Goal: Transaction & Acquisition: Purchase product/service

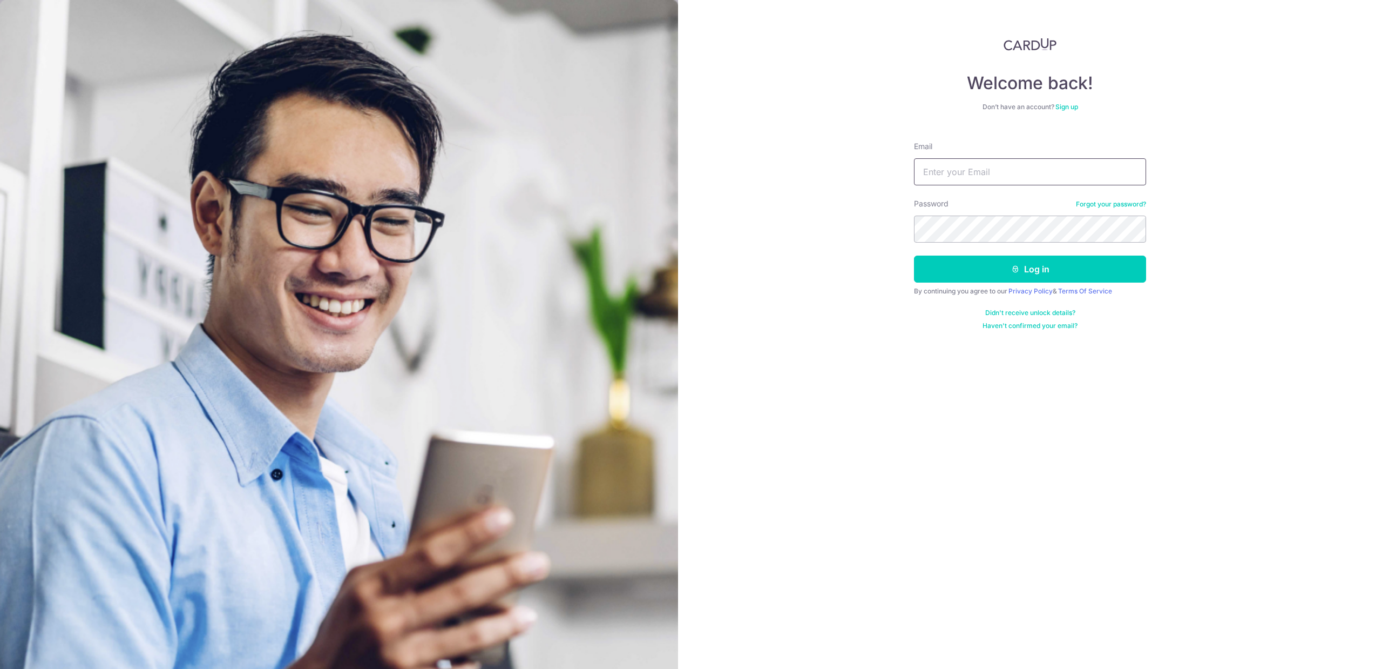
click at [1014, 178] on input "Email" at bounding box center [1030, 171] width 232 height 27
type input "[EMAIL_ADDRESS][DOMAIN_NAME]"
click at [914, 255] on button "Log in" at bounding box center [1030, 268] width 232 height 27
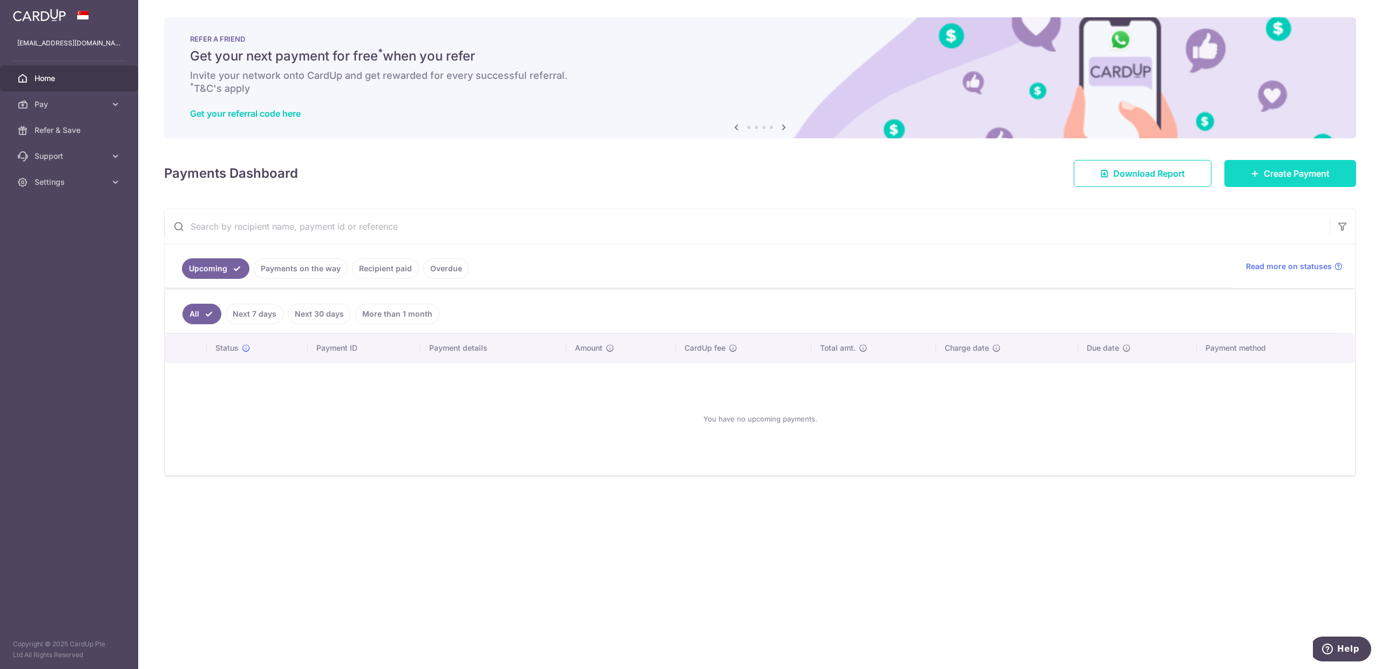
click at [1284, 170] on span "Create Payment" at bounding box center [1297, 173] width 66 height 13
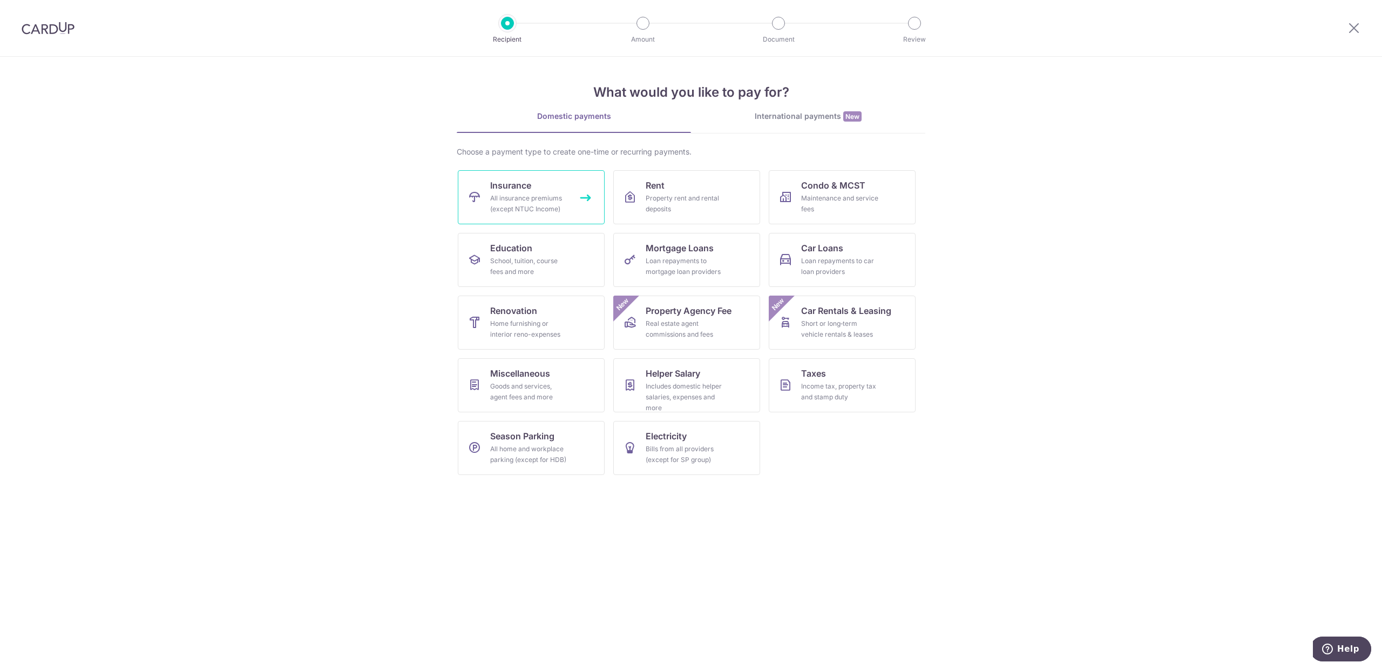
click at [565, 188] on link "Insurance All insurance premiums (except NTUC Income)" at bounding box center [531, 197] width 147 height 54
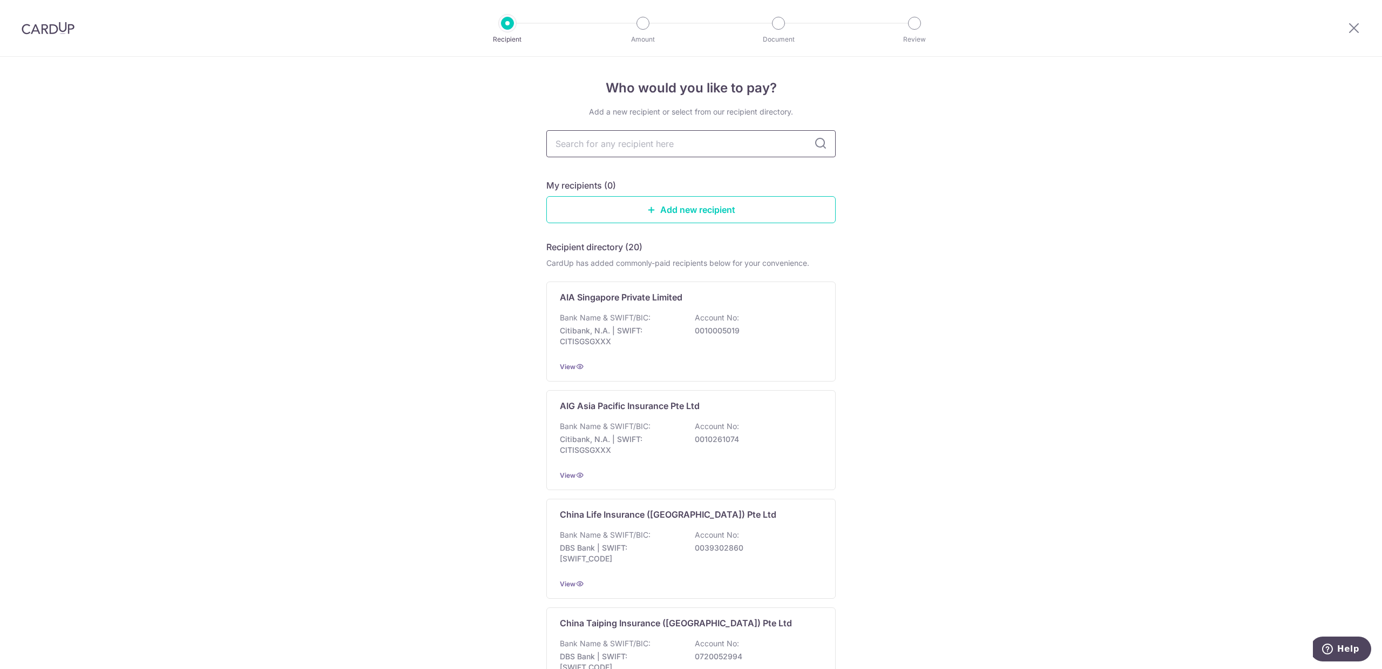
click at [676, 147] on input "text" at bounding box center [690, 143] width 289 height 27
type input "pru"
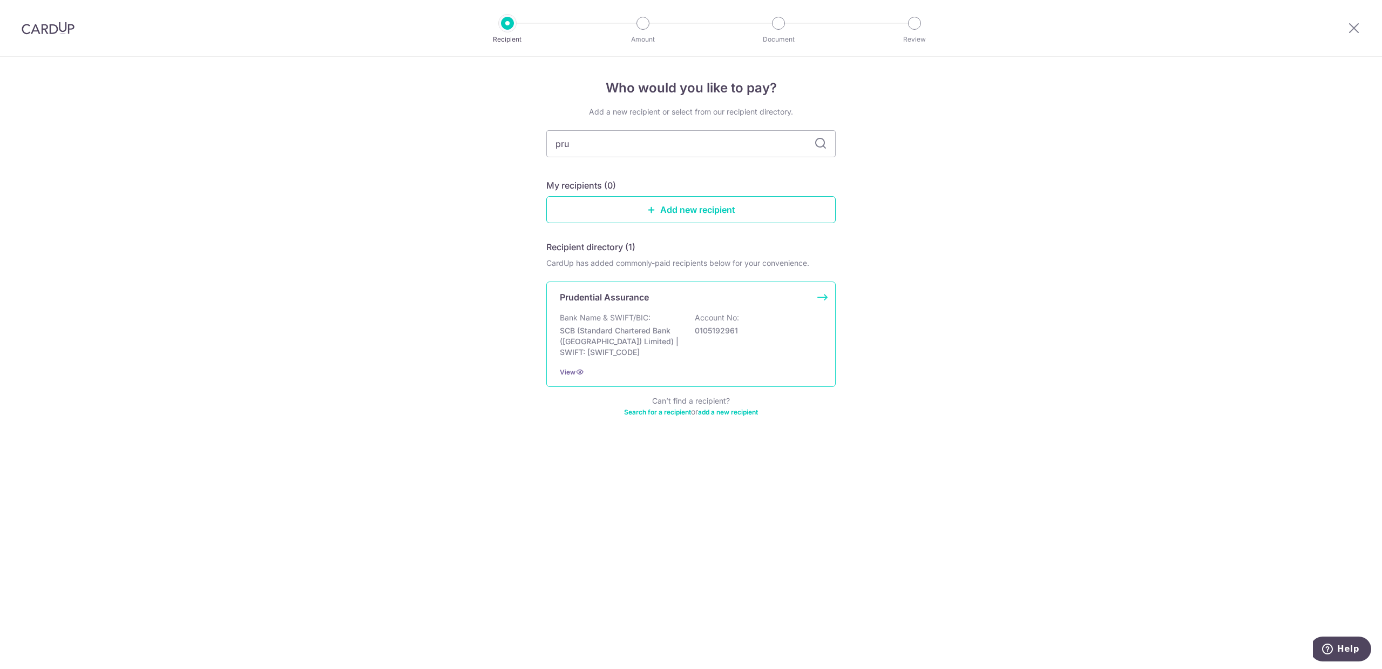
click at [645, 330] on p "SCB (Standard Chartered Bank (Singapore) Limited) | SWIFT: SCBLSG22XXX" at bounding box center [620, 341] width 121 height 32
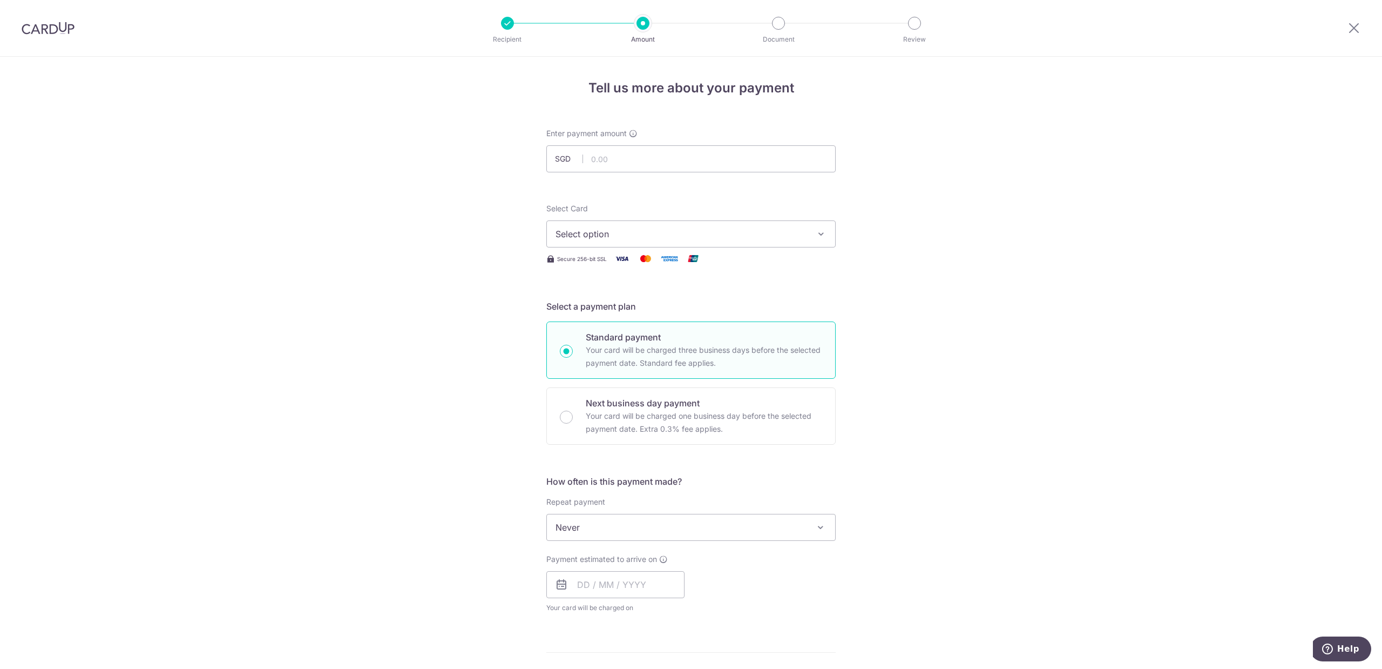
click at [787, 231] on span "Select option" at bounding box center [682, 233] width 252 height 13
click at [628, 310] on span "**** 2892" at bounding box center [691, 311] width 271 height 13
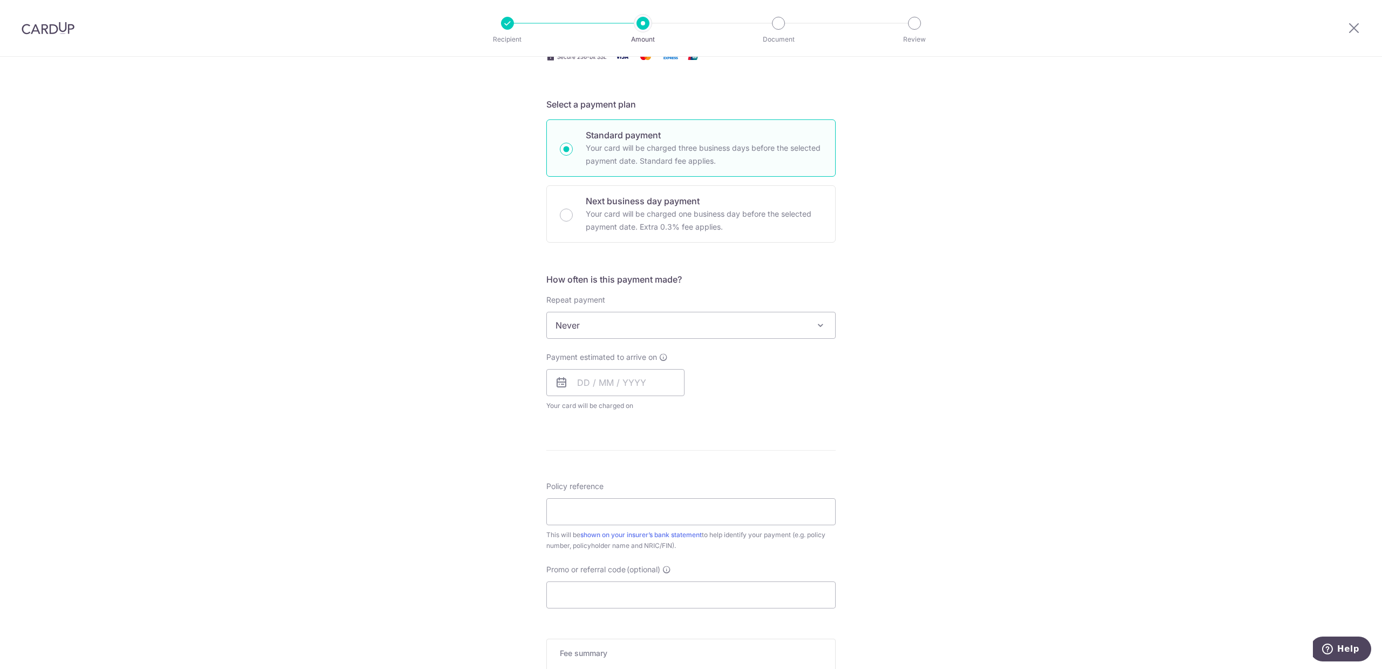
scroll to position [216, 0]
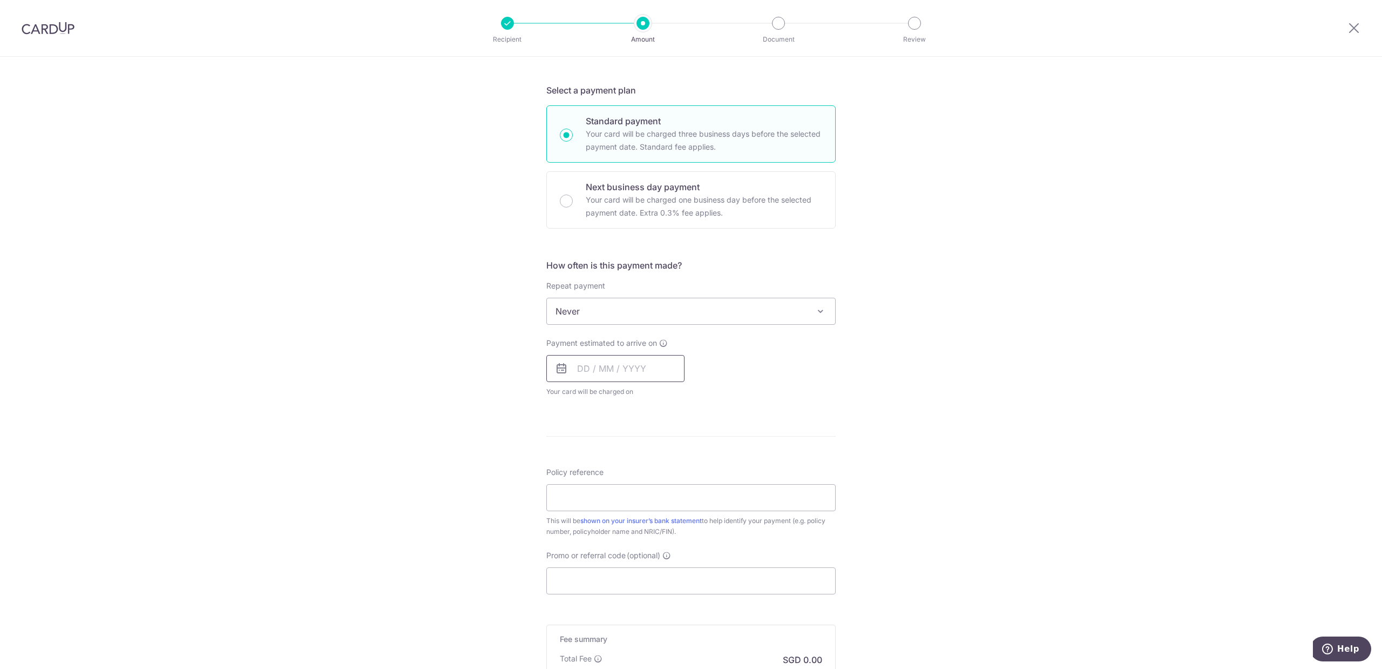
click at [600, 372] on input "text" at bounding box center [615, 368] width 138 height 27
click at [568, 489] on link "12" at bounding box center [568, 488] width 17 height 17
type input "12/10/2025"
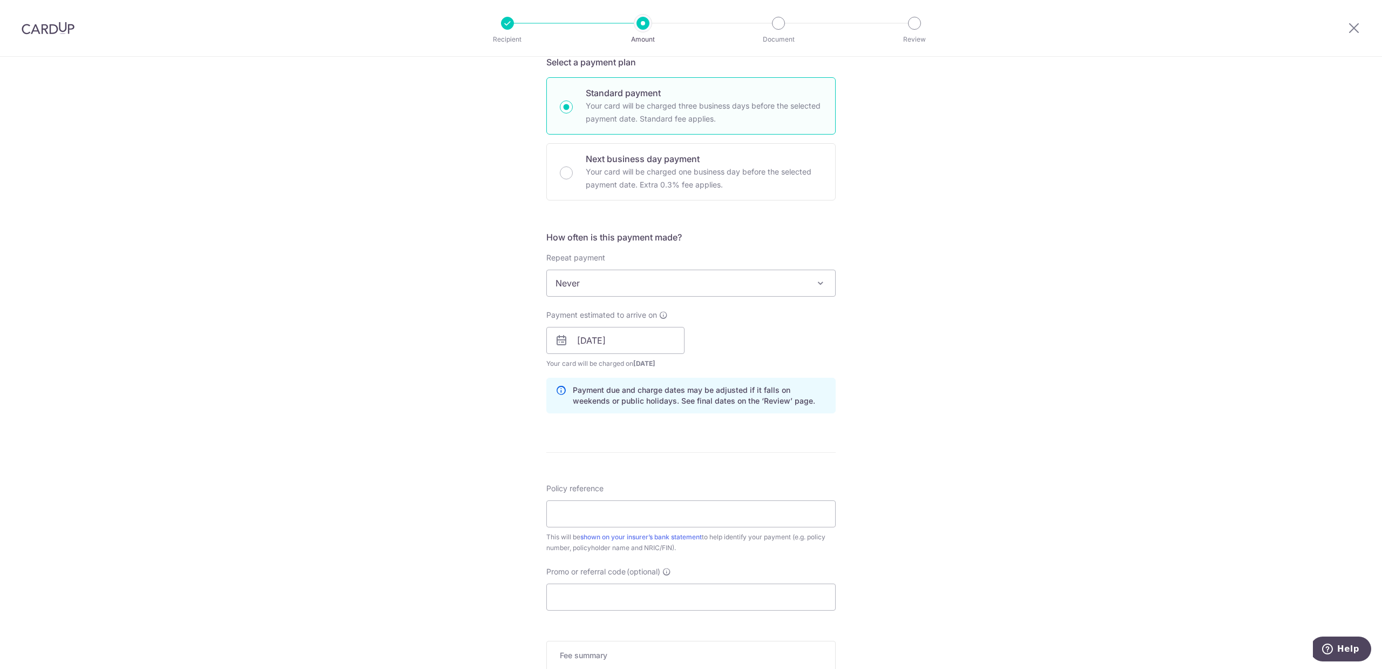
scroll to position [324, 0]
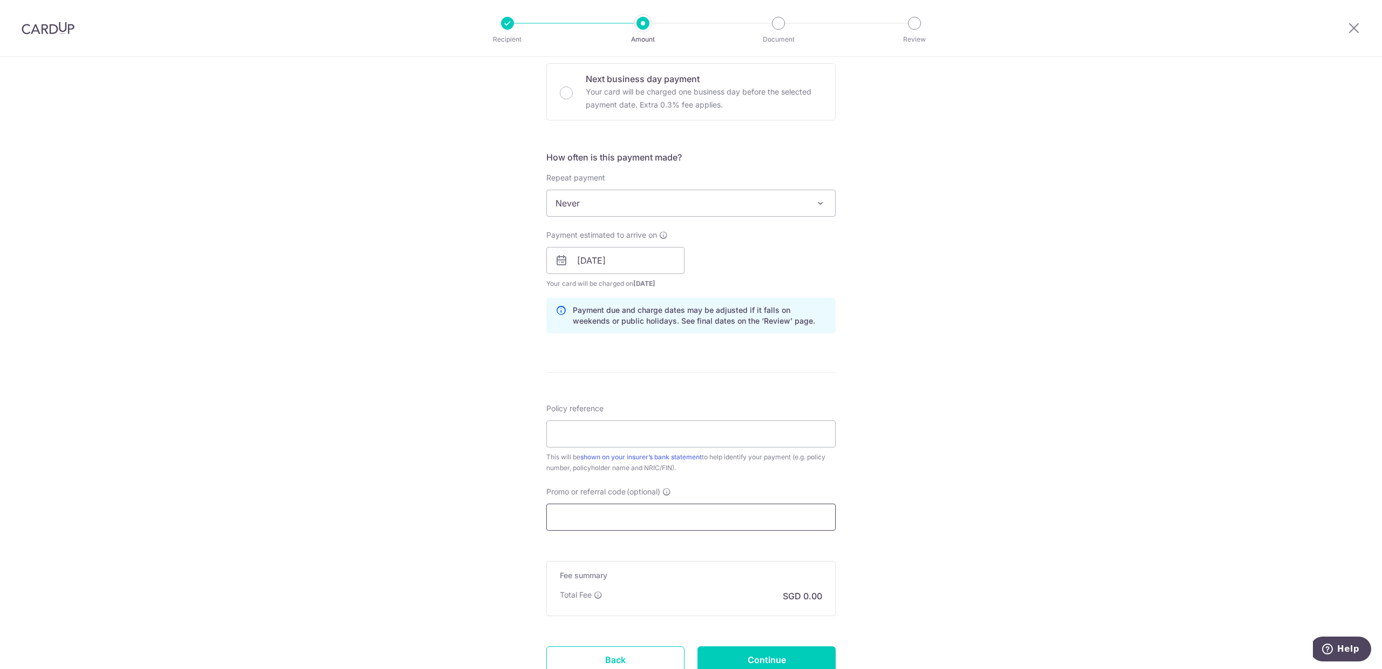
click at [612, 519] on input "Promo or referral code (optional)" at bounding box center [690, 516] width 289 height 27
paste input "OCBC90NMC"
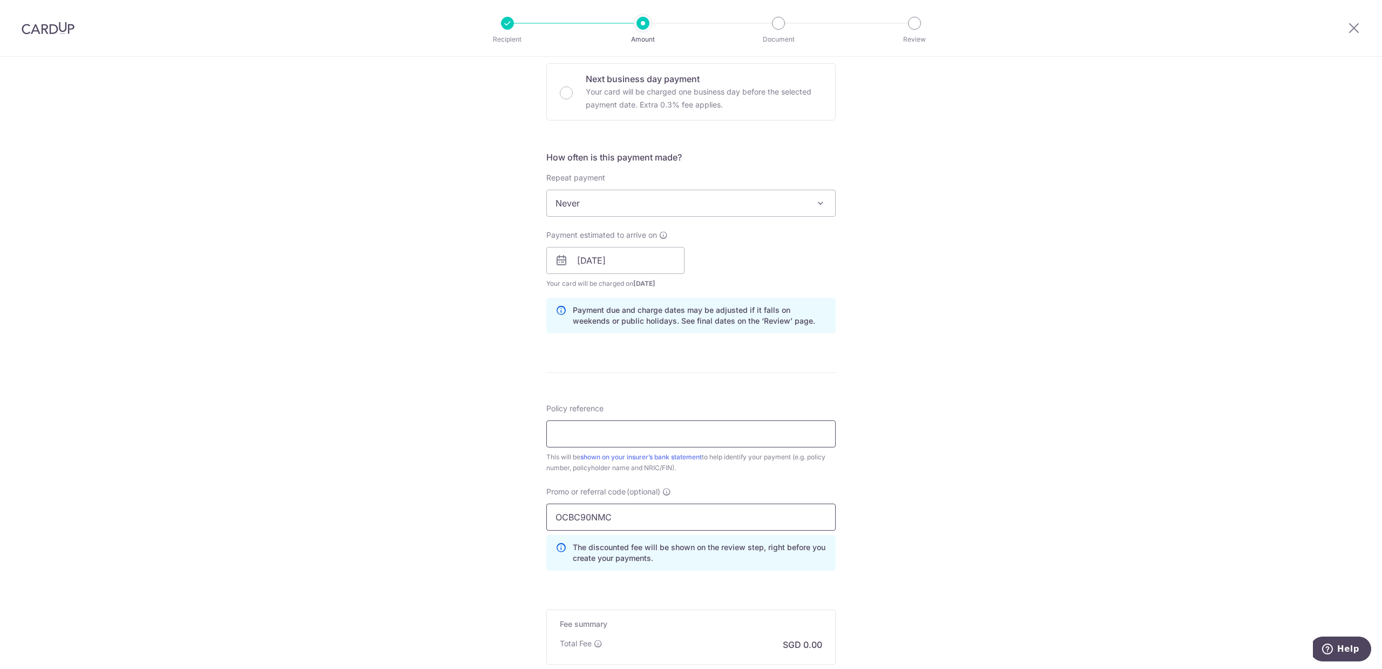
type input "OCBC90NMC"
click at [574, 442] on input "Policy reference" at bounding box center [690, 433] width 289 height 27
paste input "82649572"
type input "82649572"
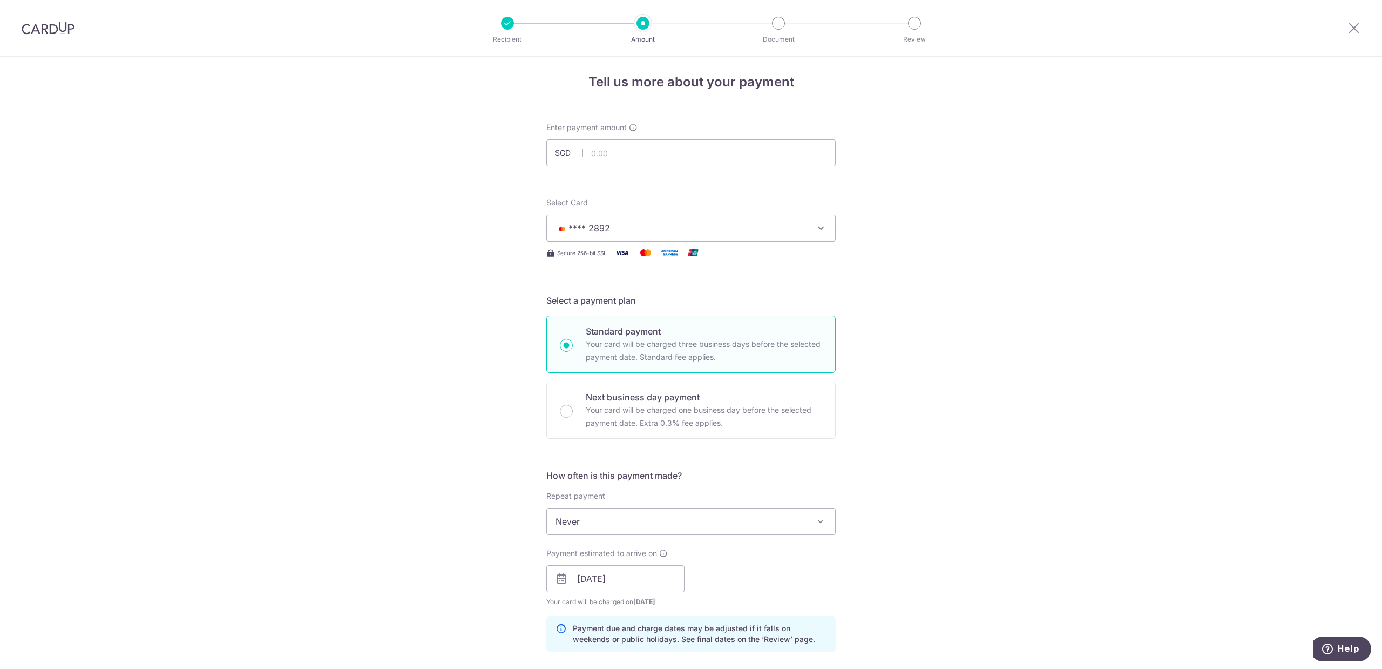
scroll to position [0, 0]
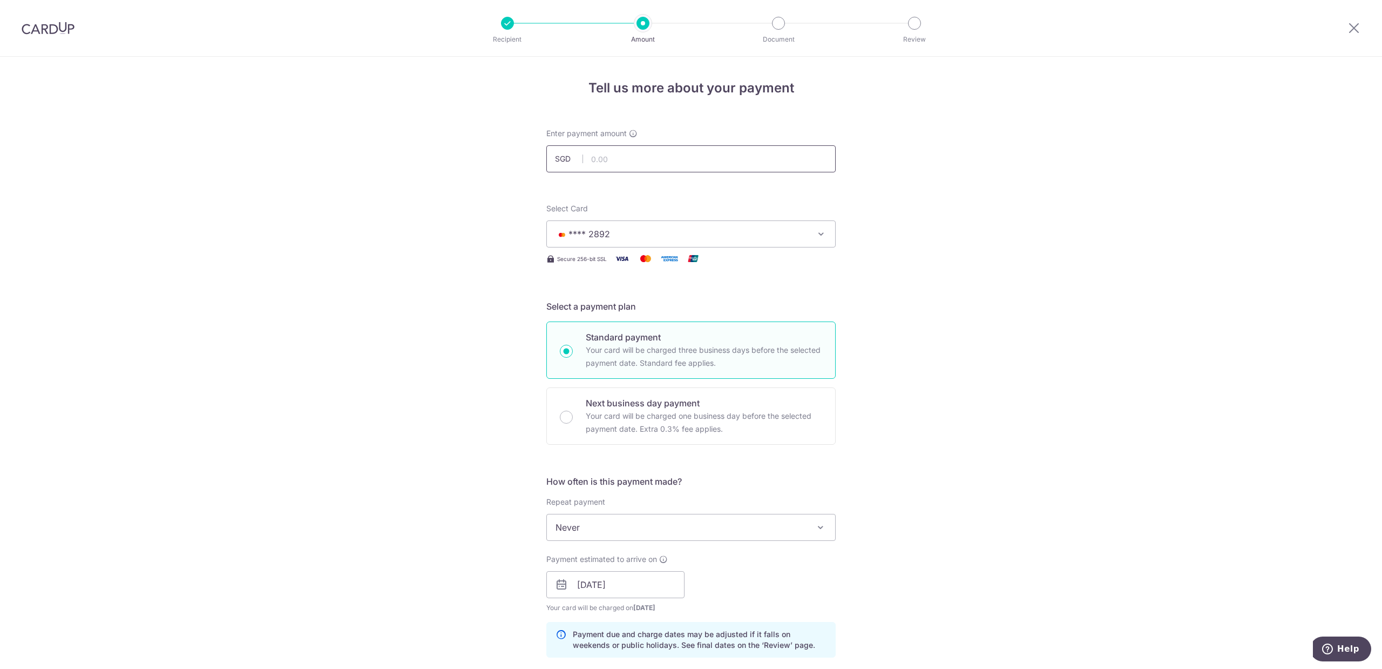
click at [686, 161] on input "text" at bounding box center [690, 158] width 289 height 27
click at [1051, 312] on div "Tell us more about your payment Enter payment amount SGD 2596 Select Card **** …" at bounding box center [691, 592] width 1382 height 1070
type input "2,596.00"
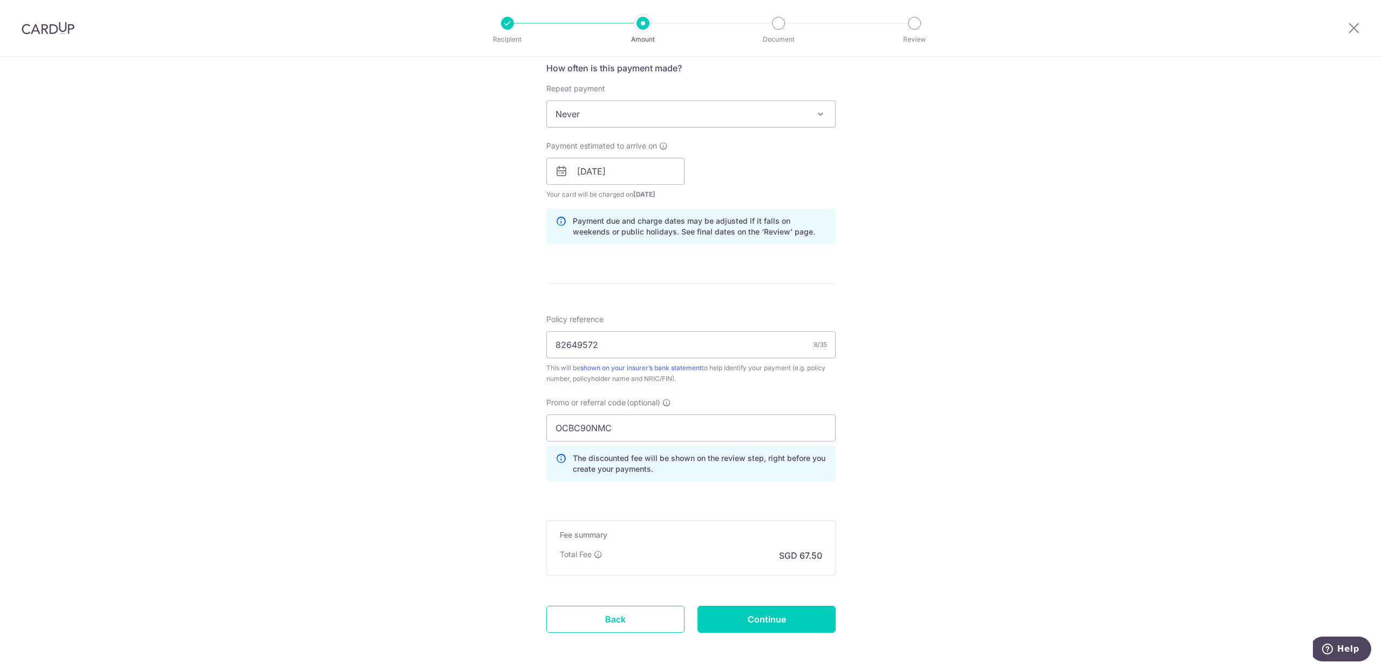
scroll to position [458, 0]
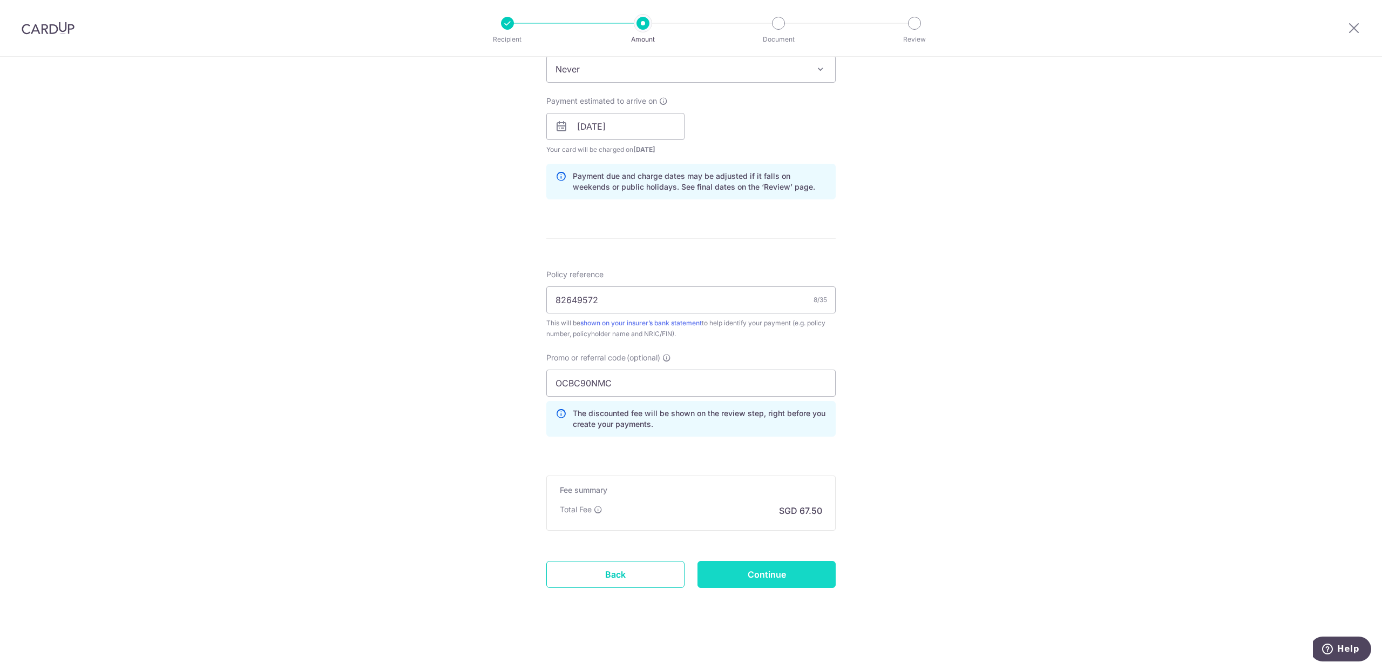
click at [763, 578] on input "Continue" at bounding box center [767, 574] width 138 height 27
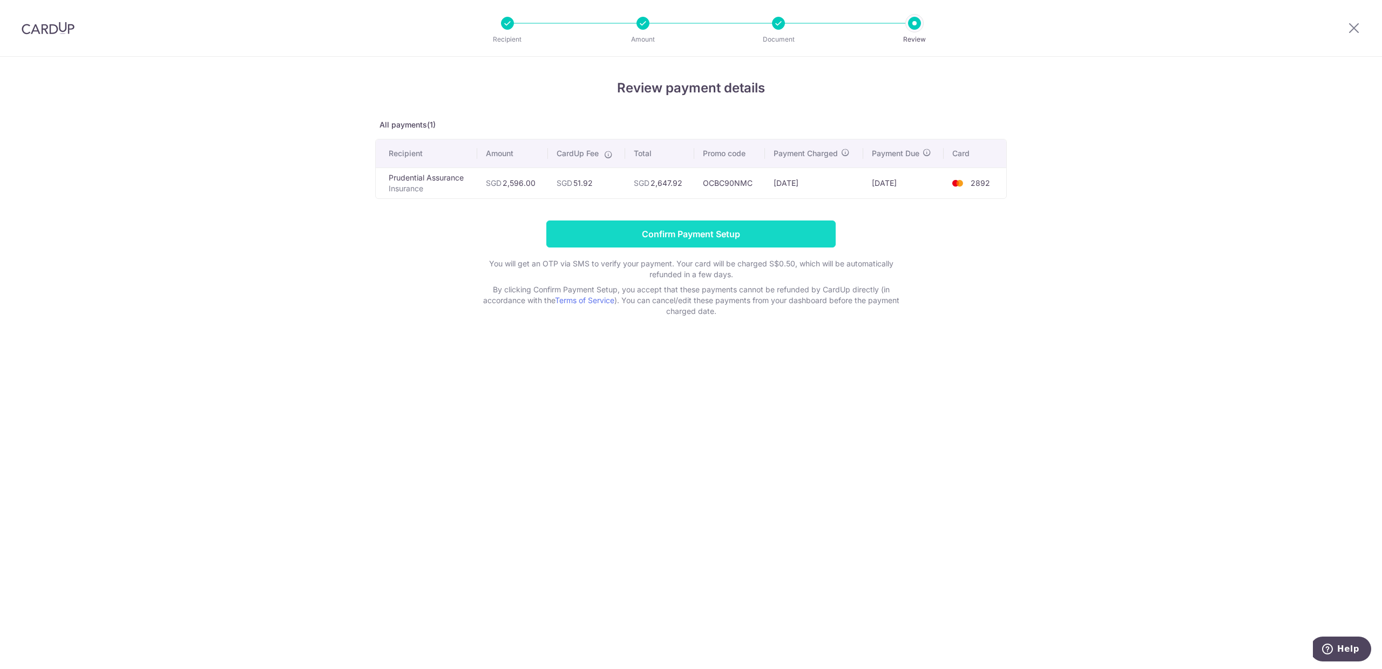
click at [689, 240] on input "Confirm Payment Setup" at bounding box center [690, 233] width 289 height 27
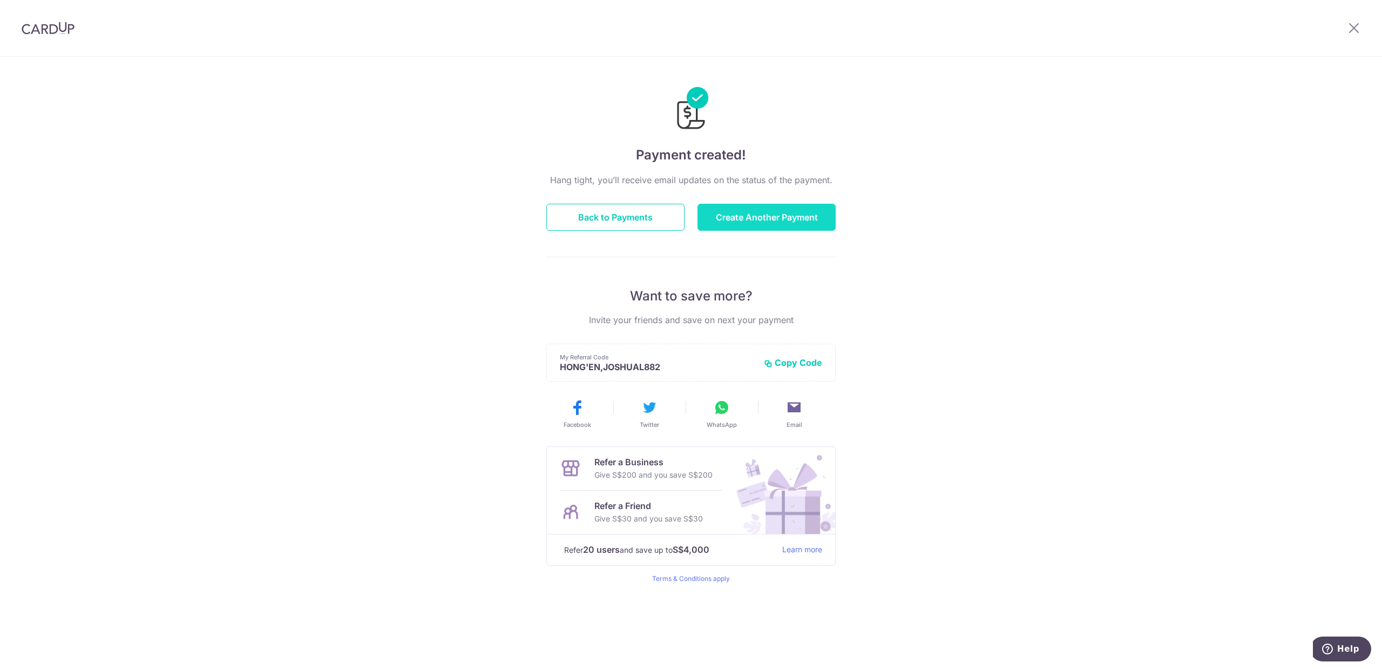
click at [750, 225] on button "Create Another Payment" at bounding box center [767, 217] width 138 height 27
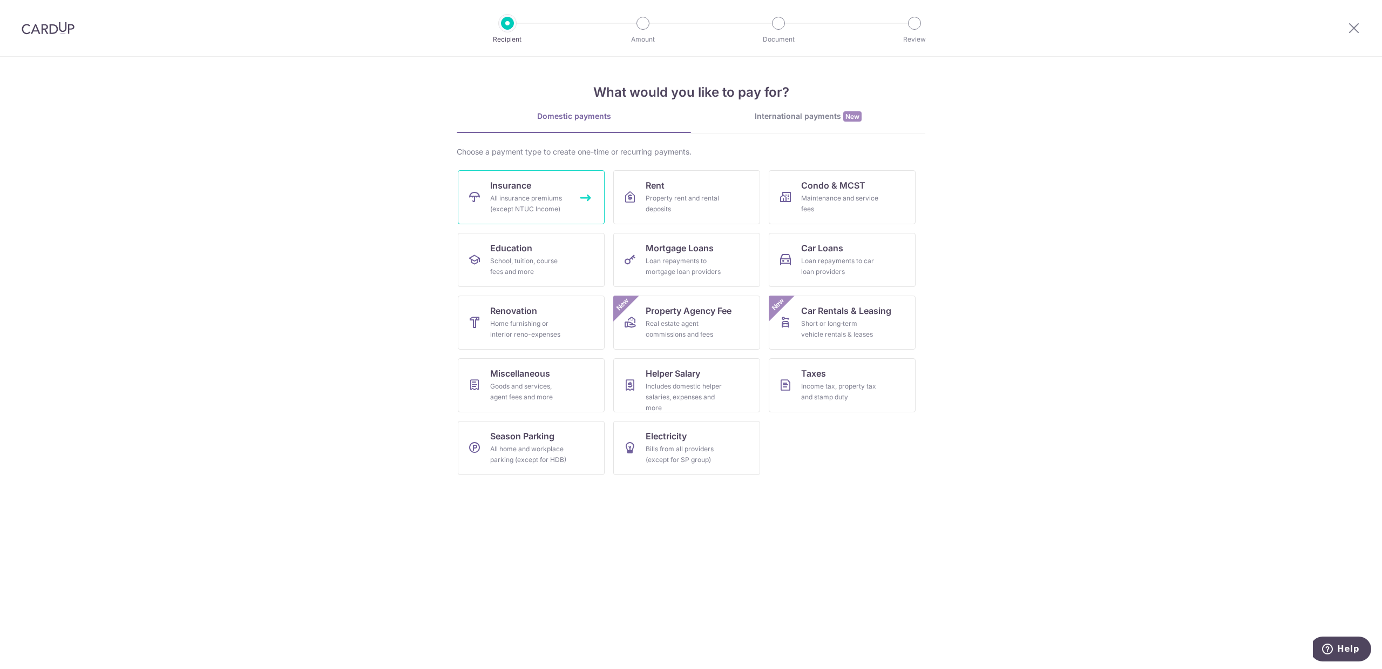
click at [512, 217] on link "Insurance All insurance premiums (except NTUC Income)" at bounding box center [531, 197] width 147 height 54
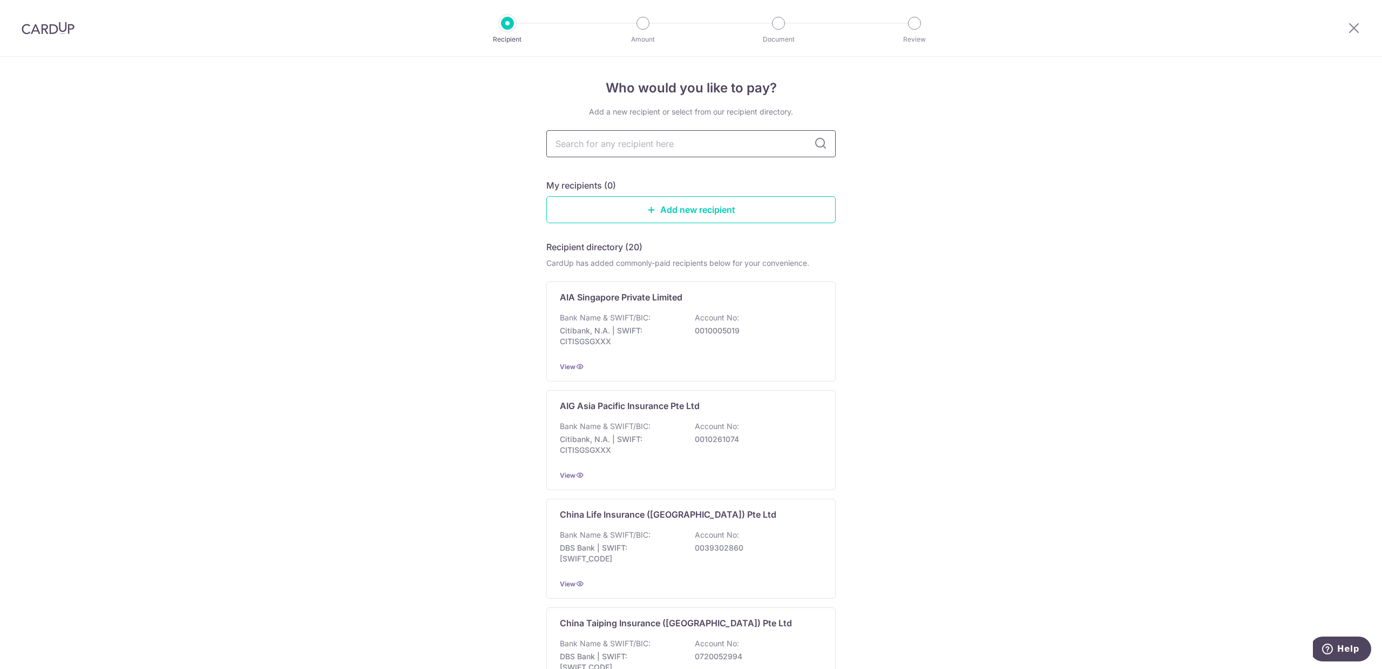
click at [690, 151] on input "text" at bounding box center [690, 143] width 289 height 27
type input "prudent"
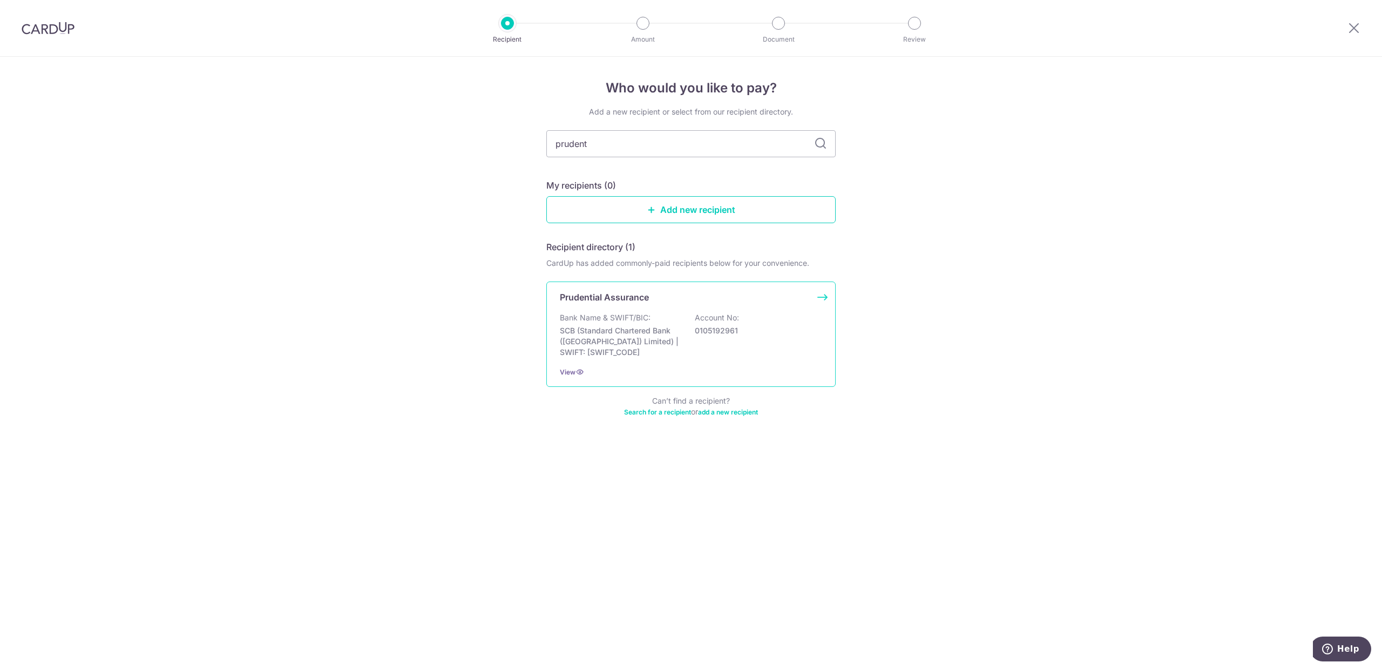
click at [673, 304] on div "Prudential Assurance Bank Name & SWIFT/BIC: SCB (Standard Chartered Bank (Singa…" at bounding box center [690, 333] width 289 height 105
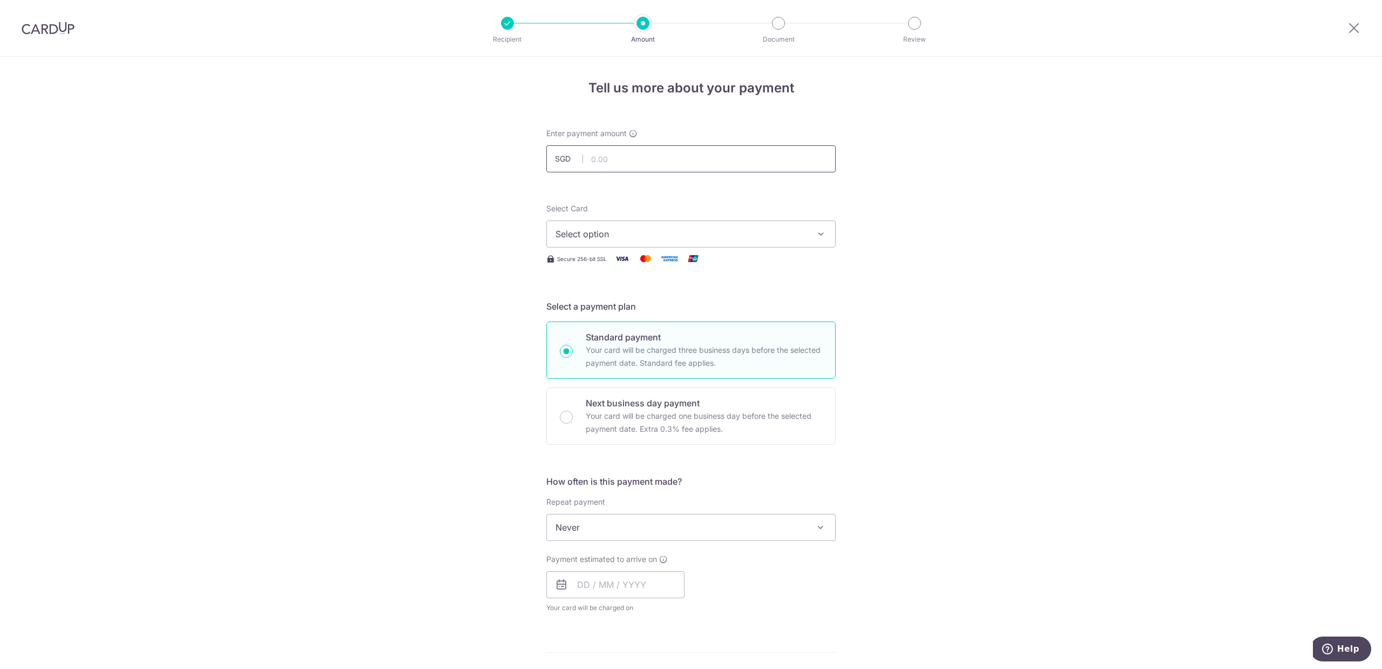
click at [693, 146] on input "text" at bounding box center [690, 158] width 289 height 27
click at [731, 160] on input "text" at bounding box center [690, 158] width 289 height 27
type input "360.00"
click at [815, 226] on button "Select option" at bounding box center [690, 233] width 289 height 27
click at [598, 313] on span "**** 2892" at bounding box center [603, 311] width 42 height 13
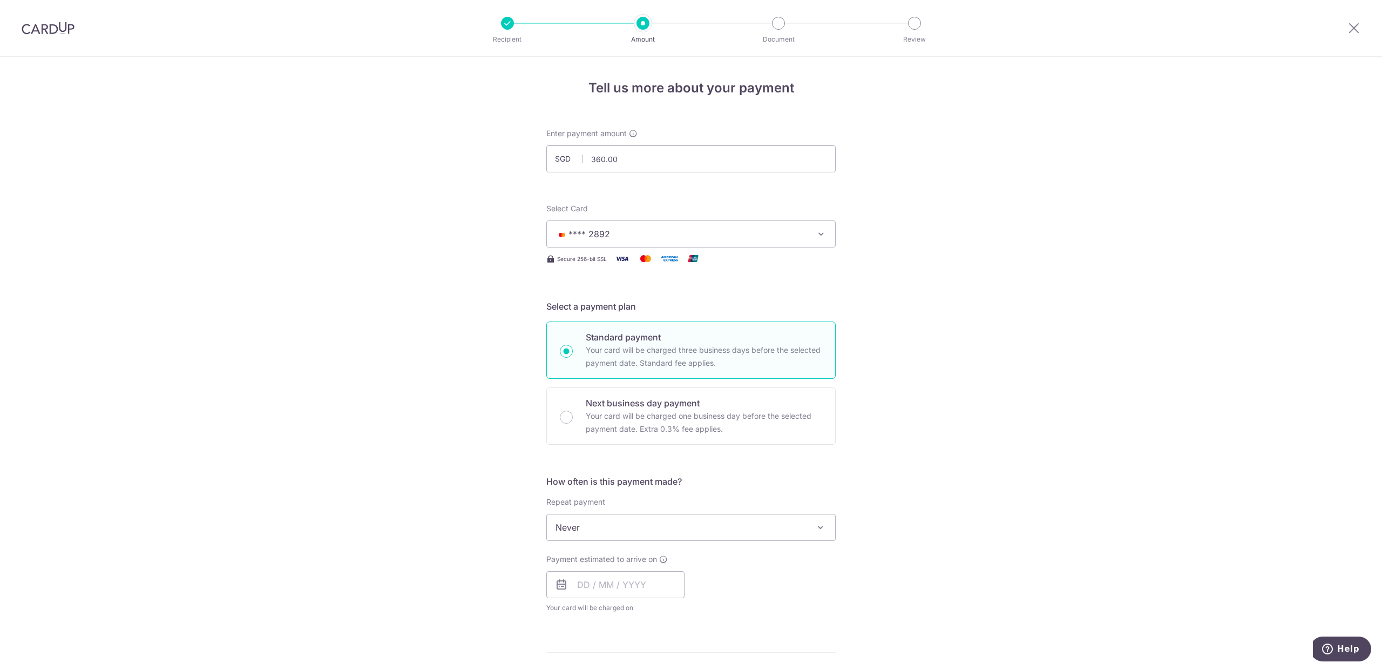
click at [892, 315] on div "Tell us more about your payment Enter payment amount SGD 360.00 360.00 Select C…" at bounding box center [691, 545] width 1382 height 977
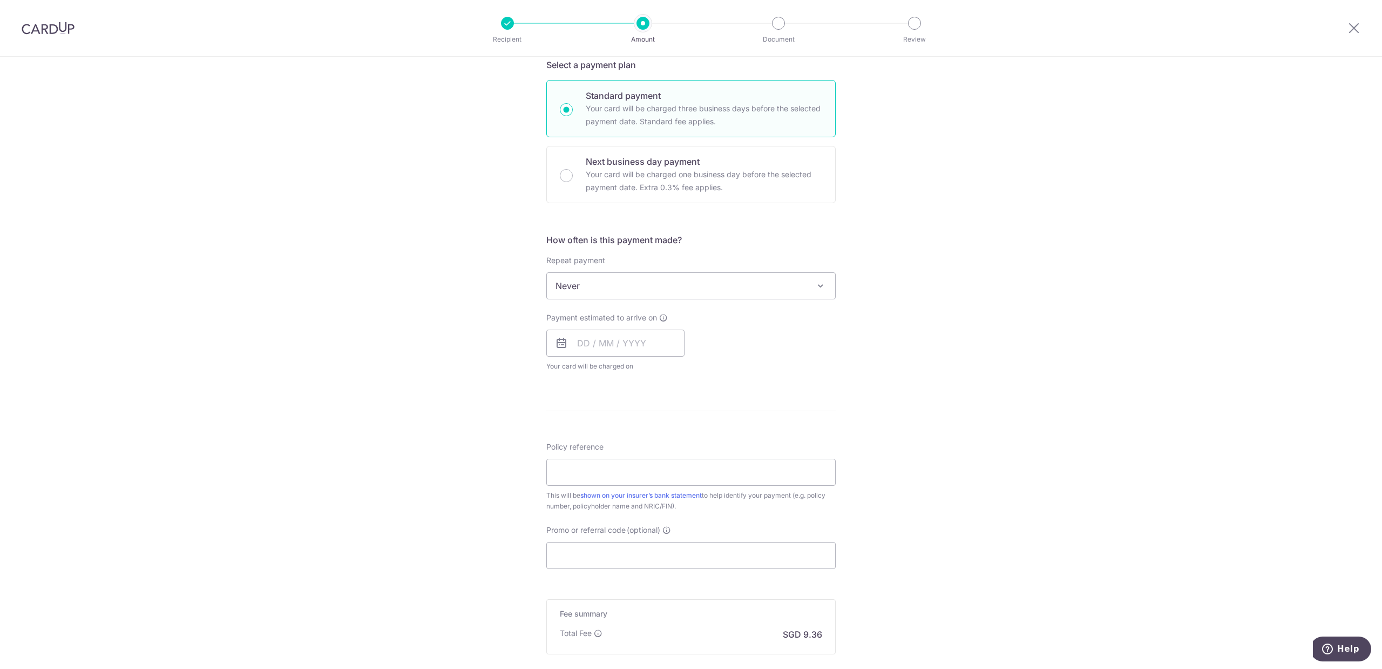
scroll to position [270, 0]
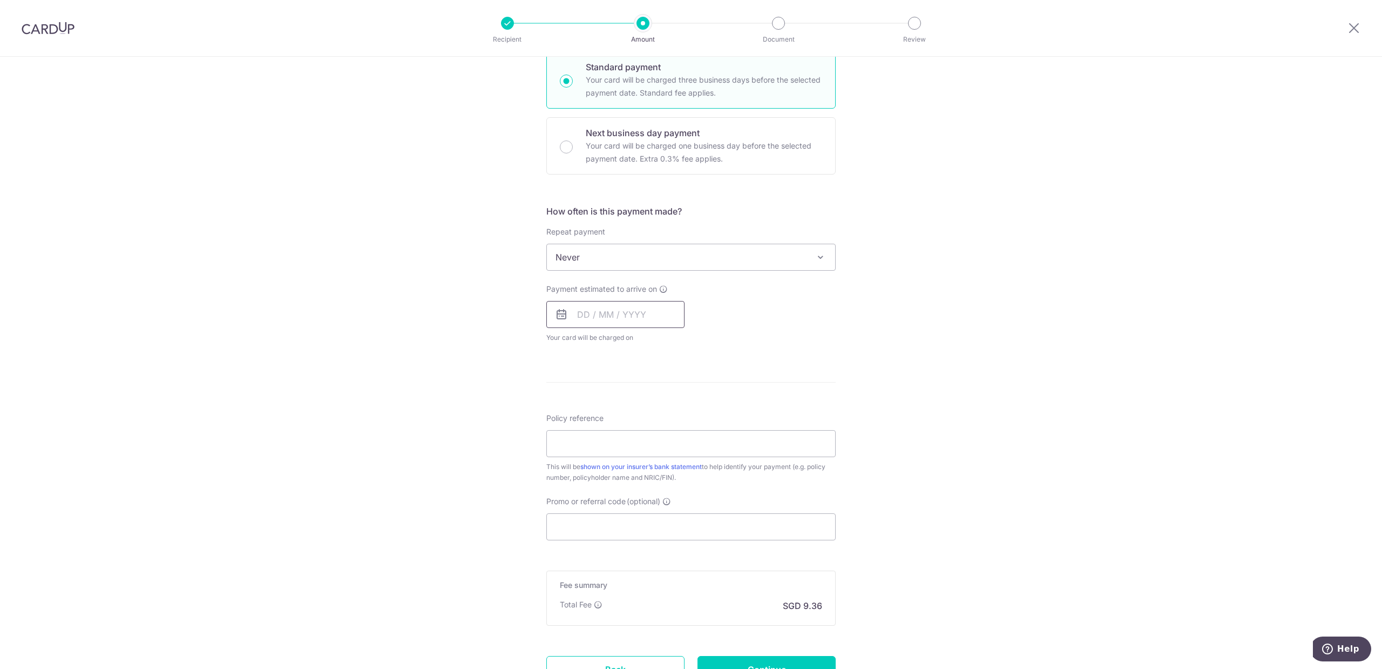
click at [635, 313] on input "text" at bounding box center [615, 314] width 138 height 27
click at [673, 416] on link "10" at bounding box center [676, 412] width 17 height 17
type input "[DATE]"
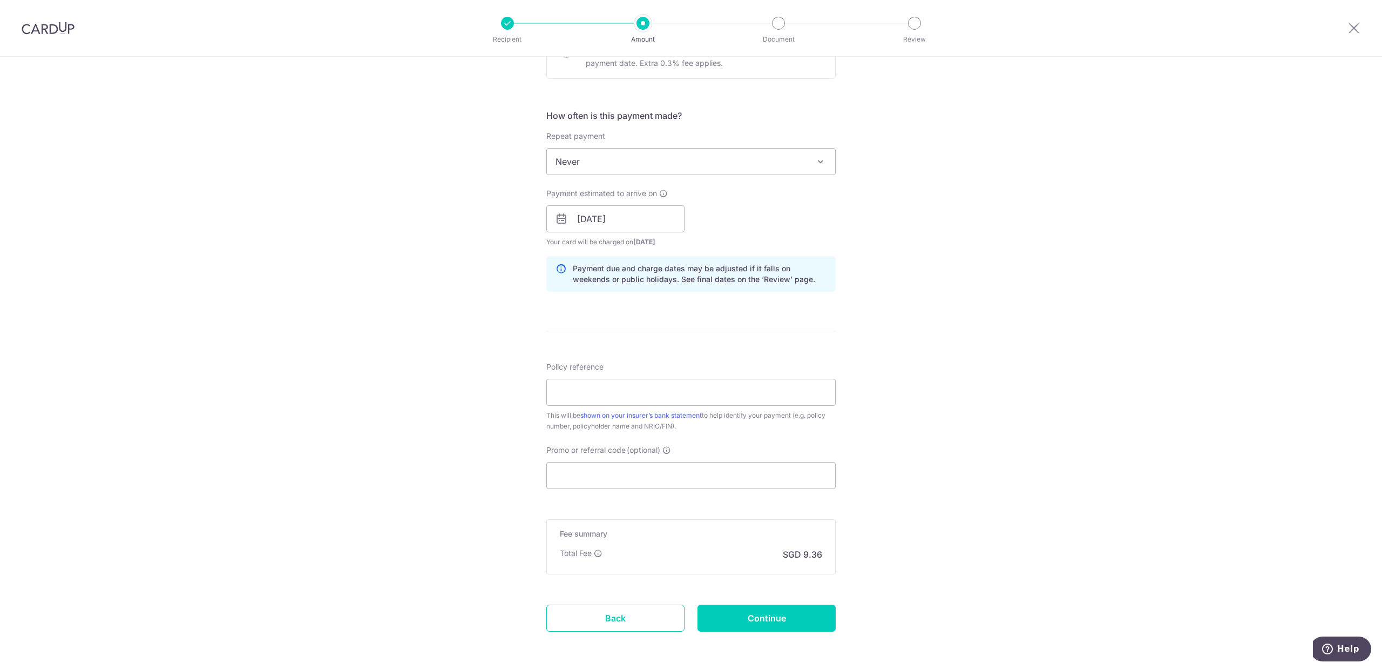
scroll to position [378, 0]
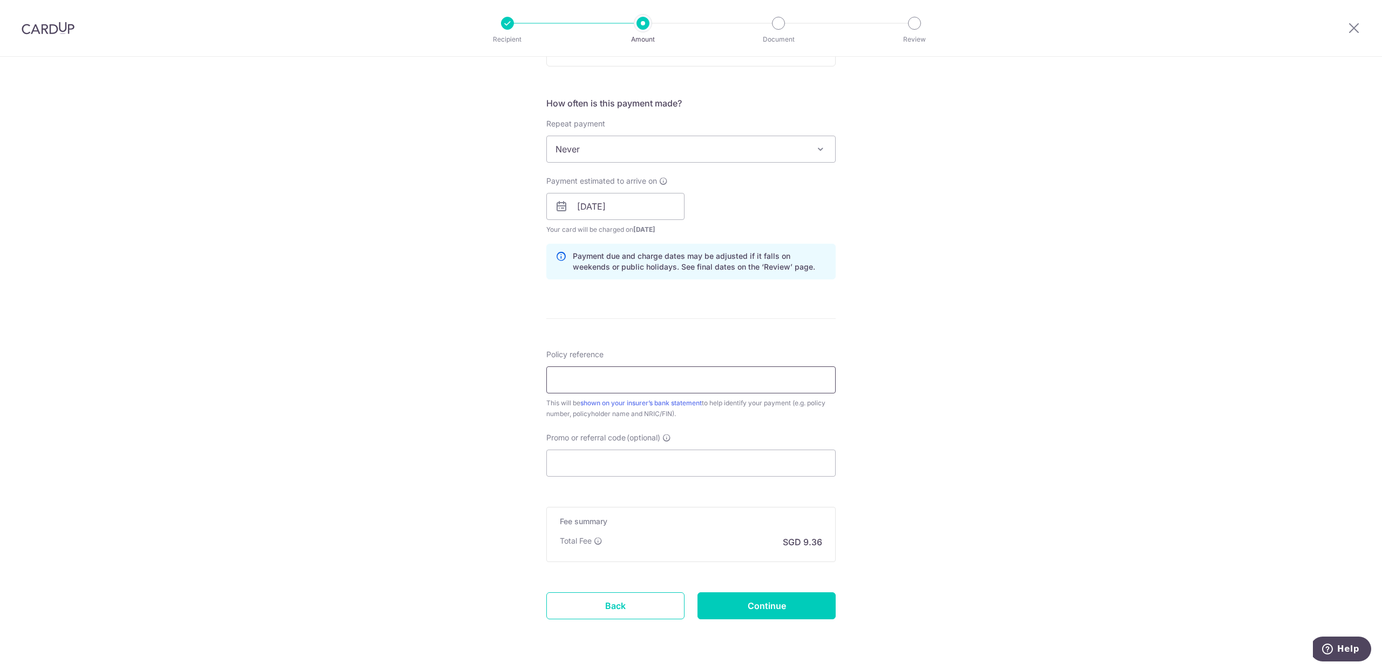
click at [599, 386] on input "Policy reference" at bounding box center [690, 379] width 289 height 27
paste input "82701253"
type input "82701253"
click at [899, 422] on div "Tell us more about your payment Enter payment amount SGD 360.00 360.00 Select C…" at bounding box center [691, 189] width 1382 height 1021
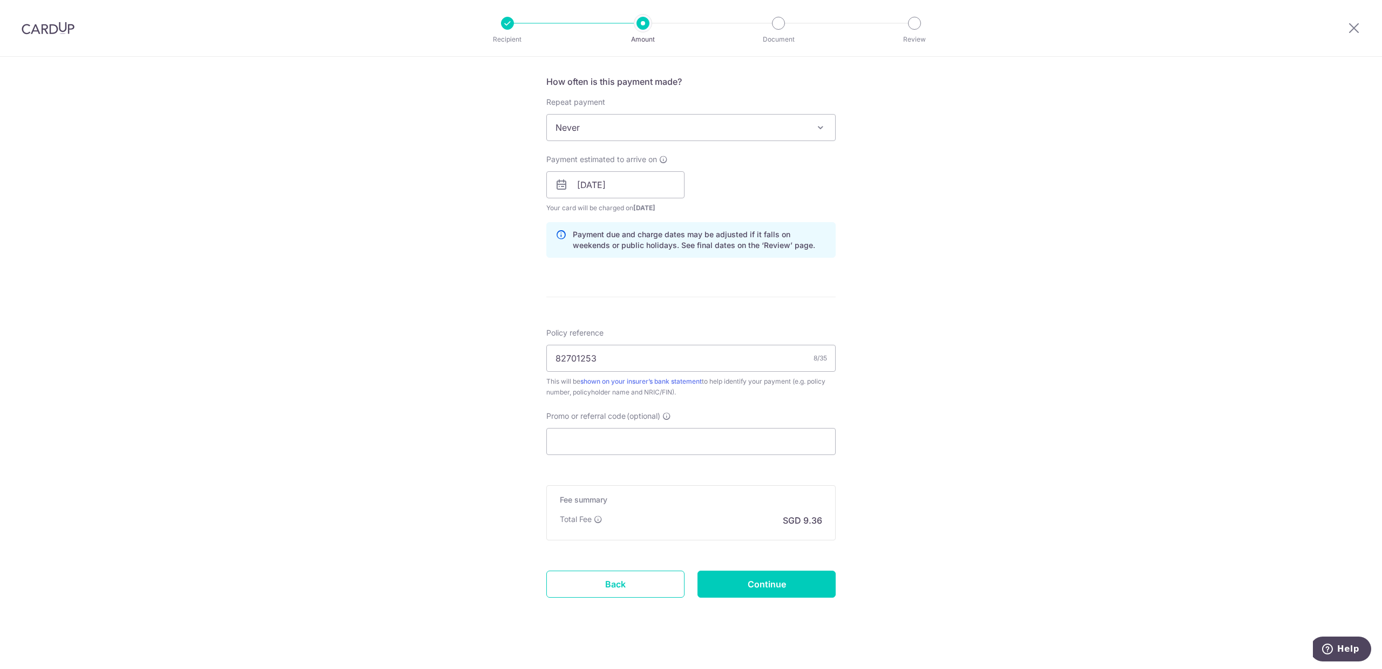
scroll to position [409, 0]
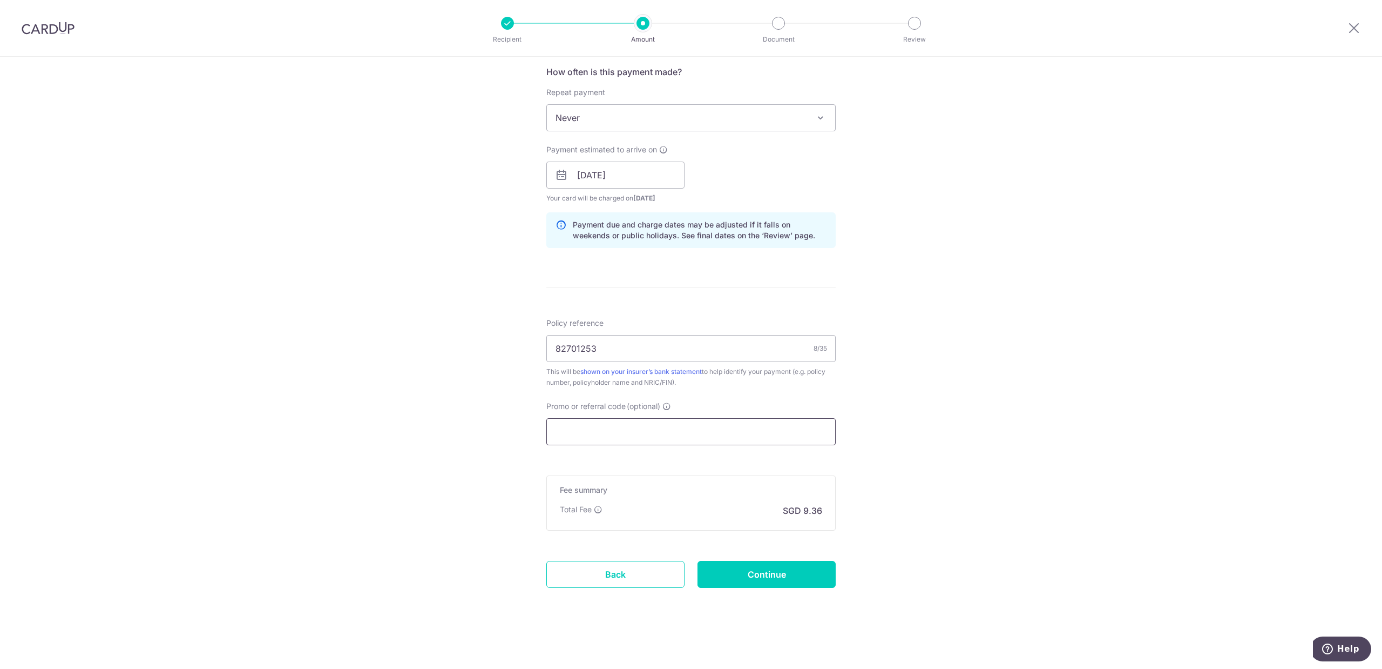
click at [641, 427] on input "Promo or referral code (optional)" at bounding box center [690, 431] width 289 height 27
paste input "OCBC90NMC"
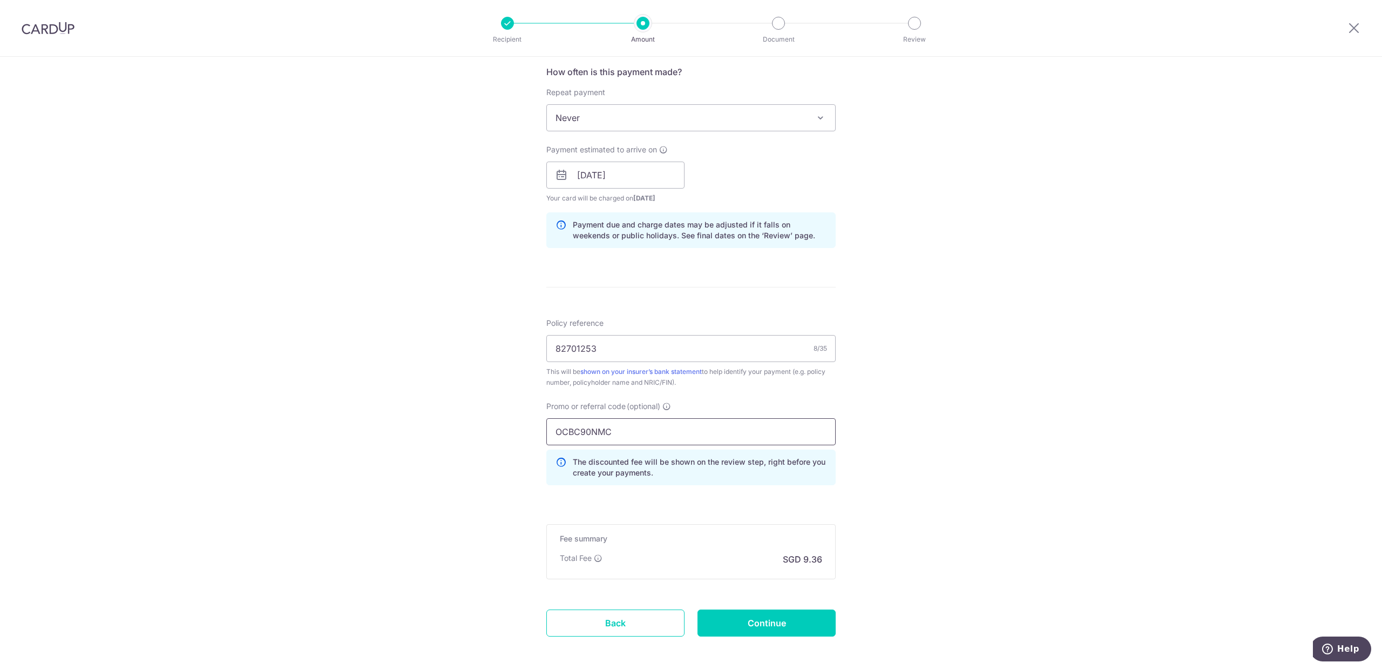
type input "OCBC90NMC"
click at [951, 464] on div "Tell us more about your payment Enter payment amount SGD 360.00 360.00 Select C…" at bounding box center [691, 182] width 1382 height 1070
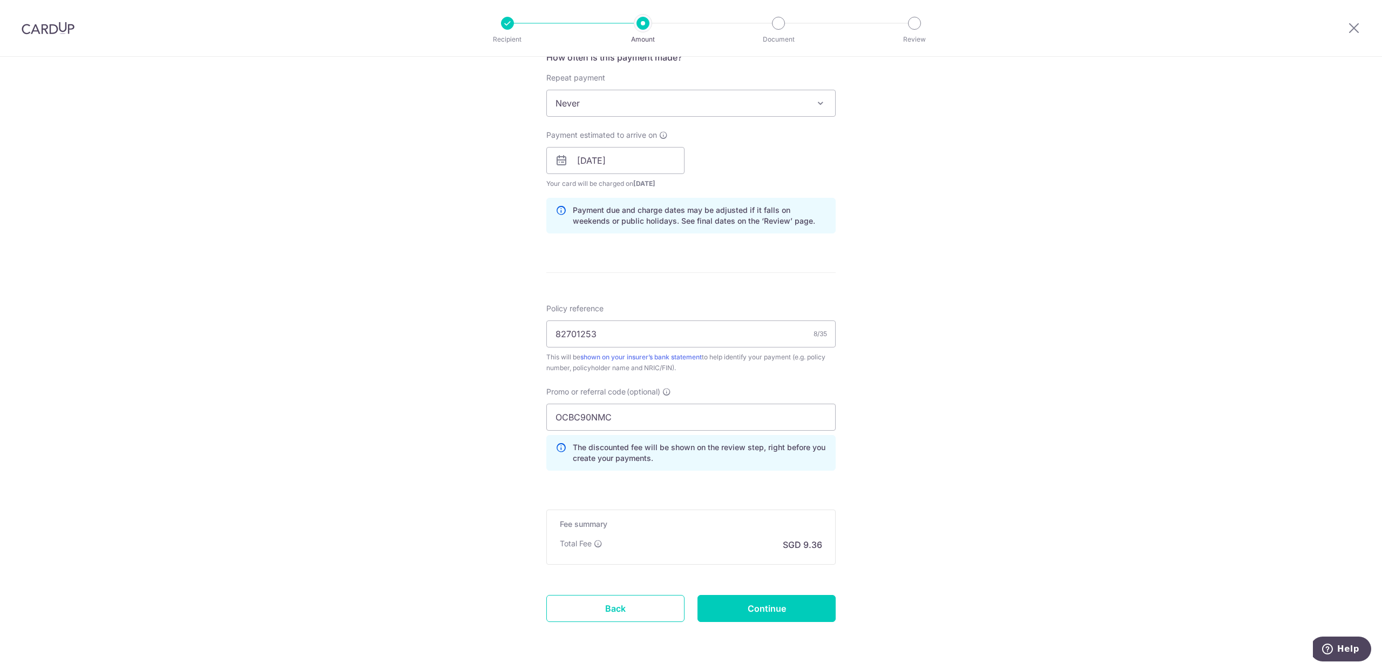
scroll to position [458, 0]
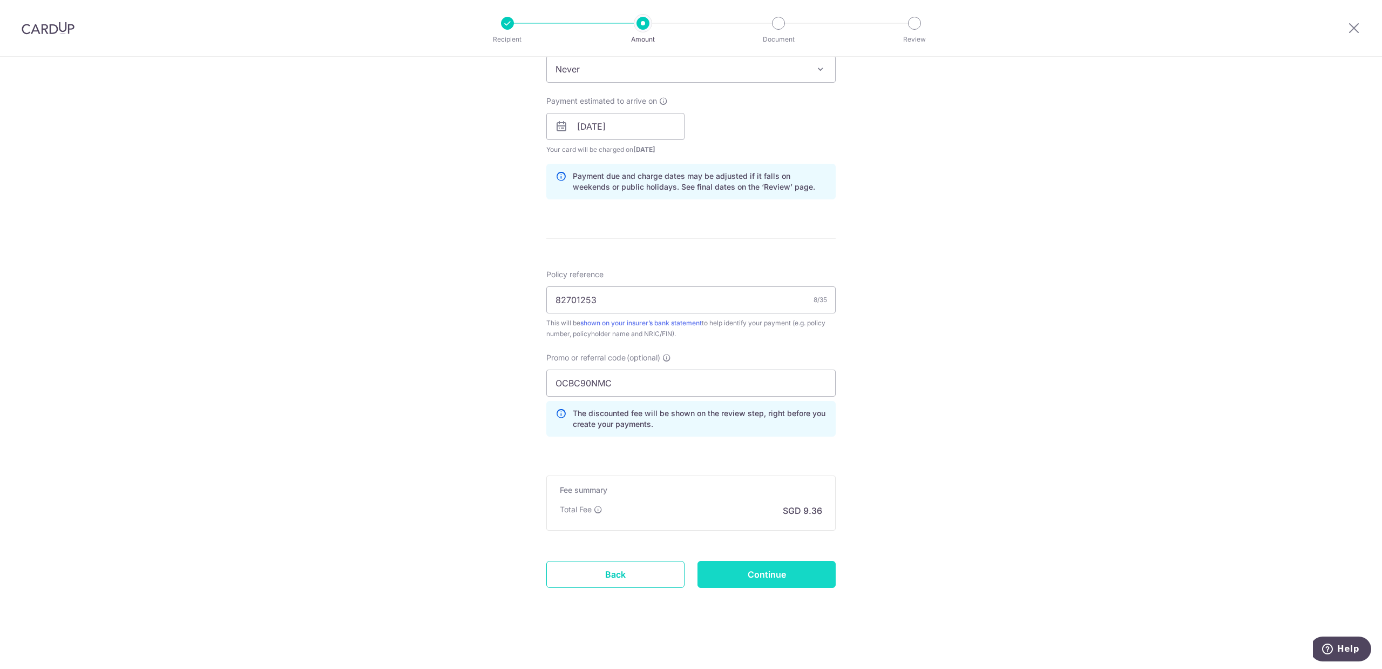
click at [789, 578] on input "Continue" at bounding box center [767, 574] width 138 height 27
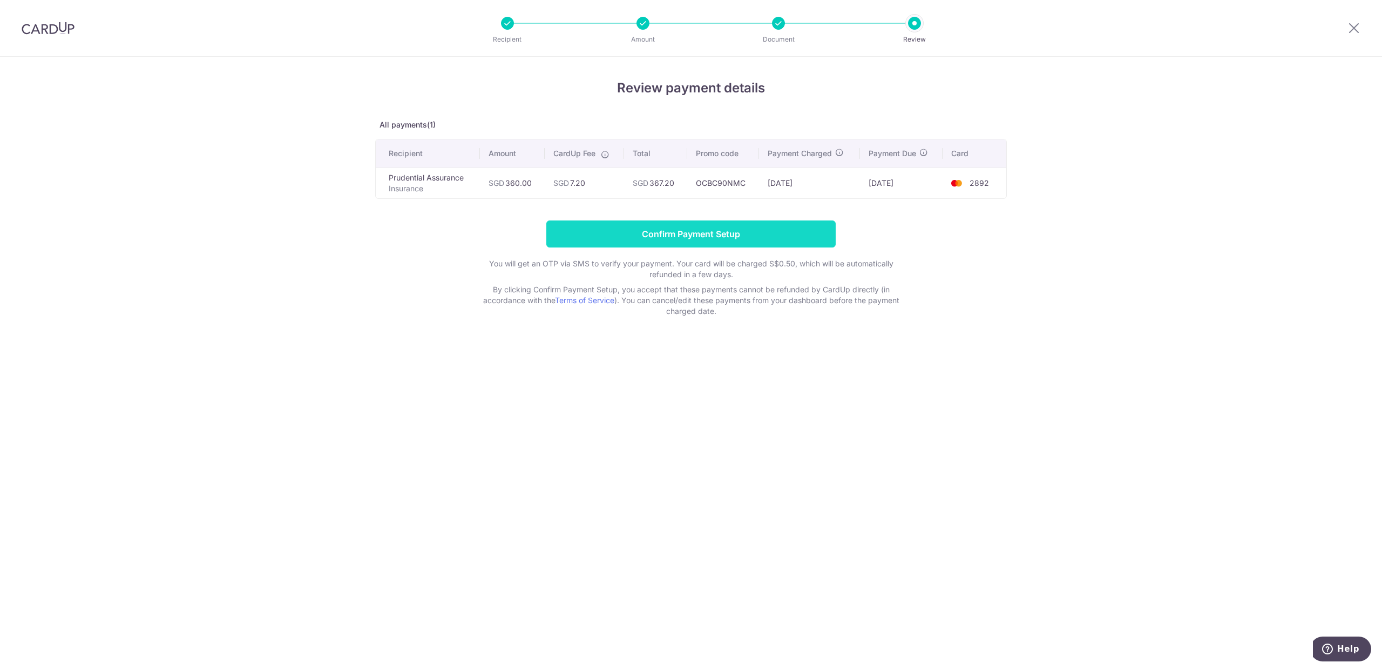
click at [707, 220] on input "Confirm Payment Setup" at bounding box center [690, 233] width 289 height 27
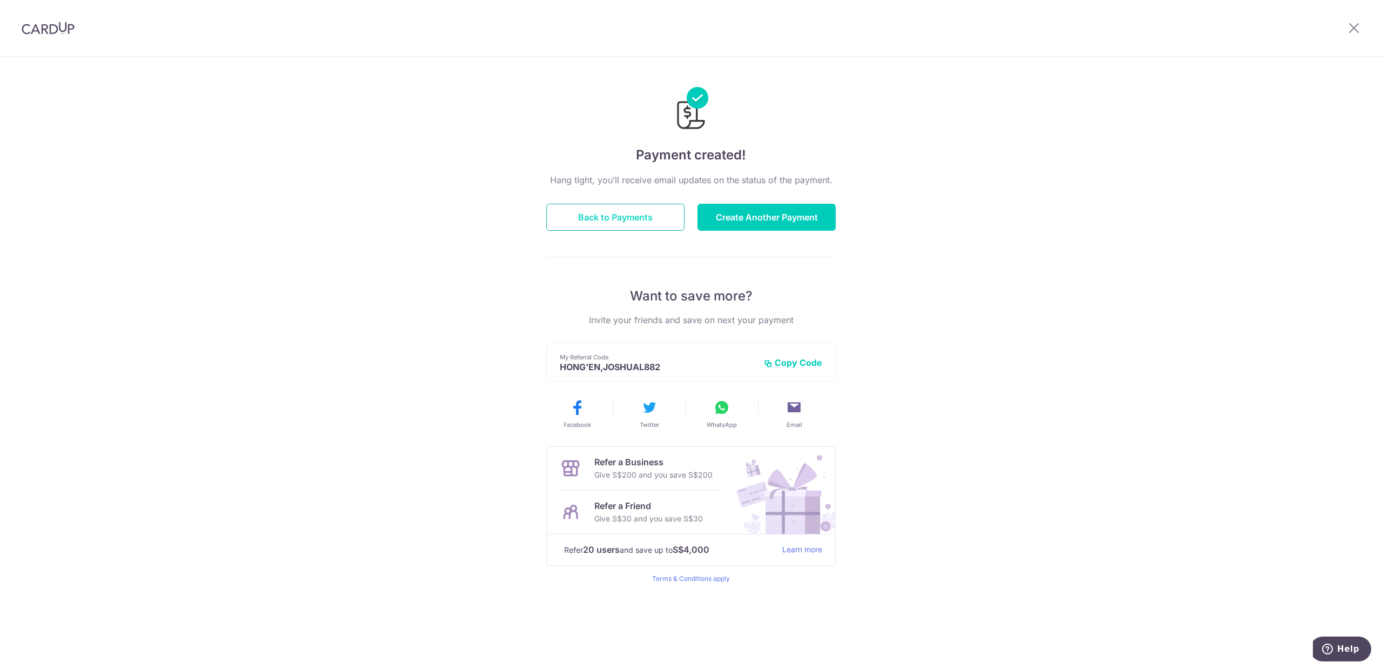
click at [630, 222] on button "Back to Payments" at bounding box center [615, 217] width 138 height 27
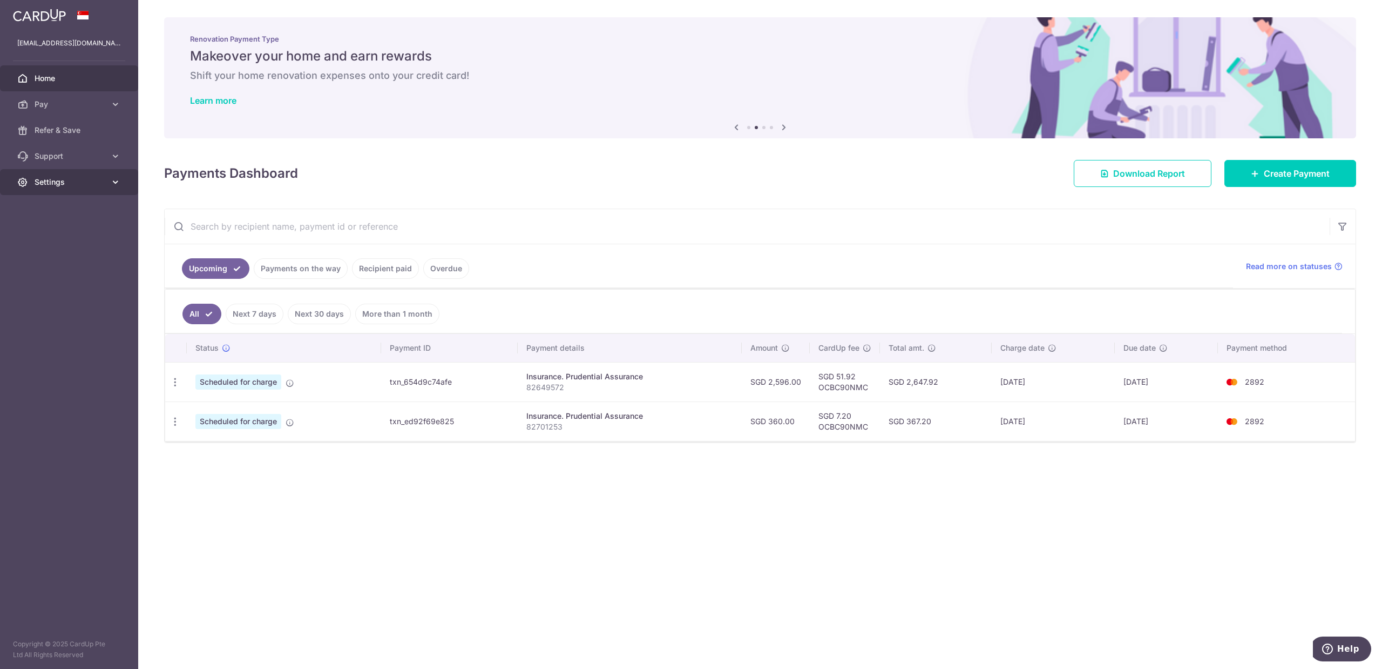
click at [104, 184] on span "Settings" at bounding box center [70, 182] width 71 height 11
click at [56, 228] on span "Logout" at bounding box center [70, 233] width 71 height 11
